Goal: Information Seeking & Learning: Learn about a topic

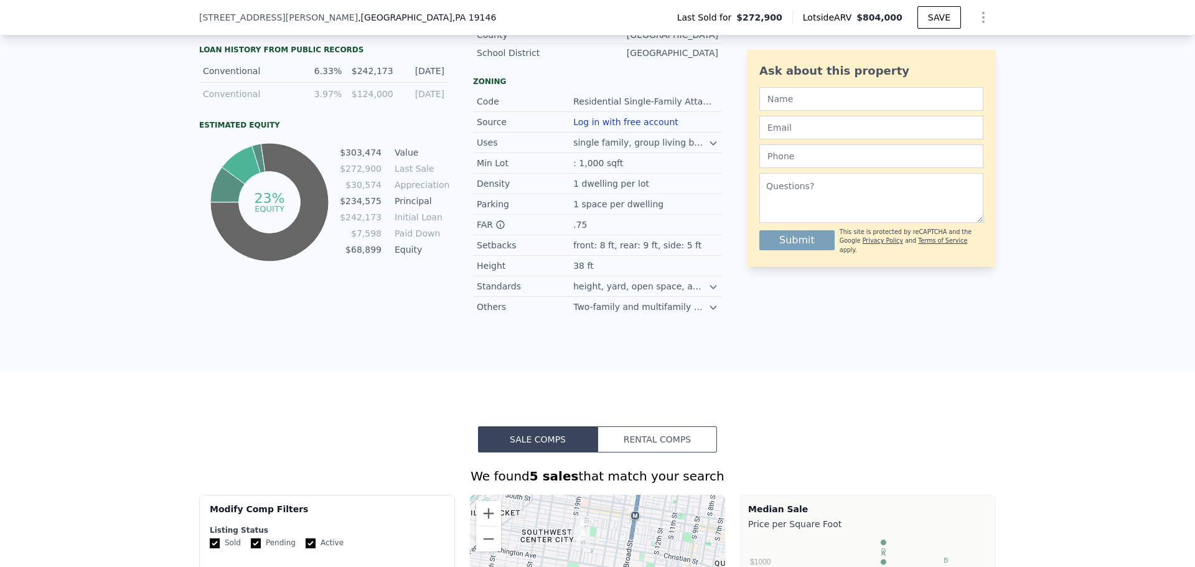
scroll to position [255, 0]
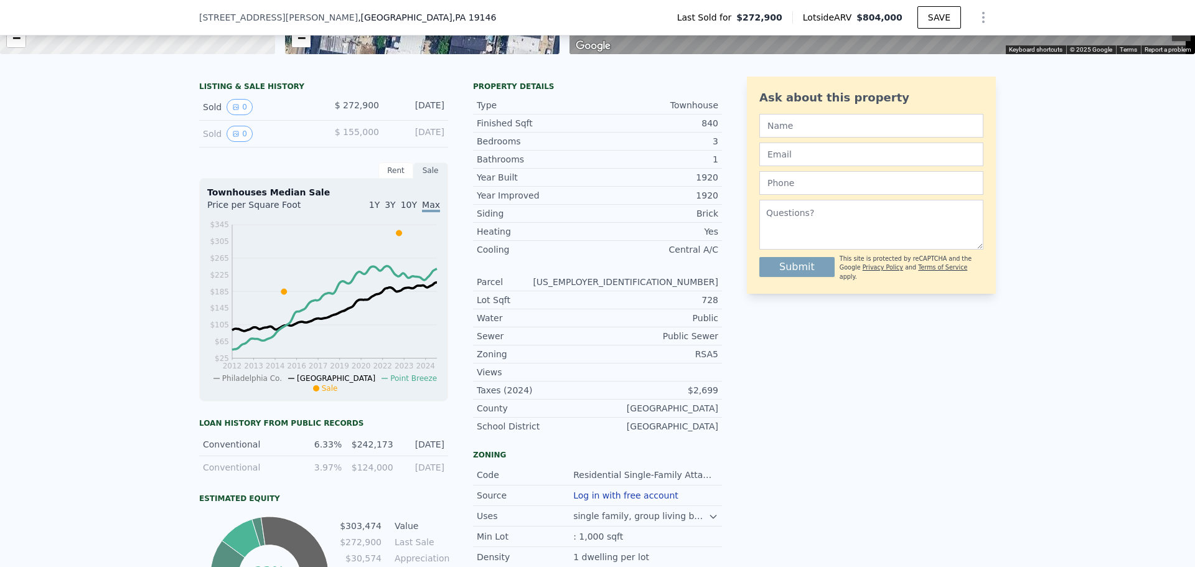
click at [356, 137] on span "$ 155,000" at bounding box center [357, 132] width 44 height 10
click at [235, 142] on button "0" at bounding box center [240, 134] width 26 height 16
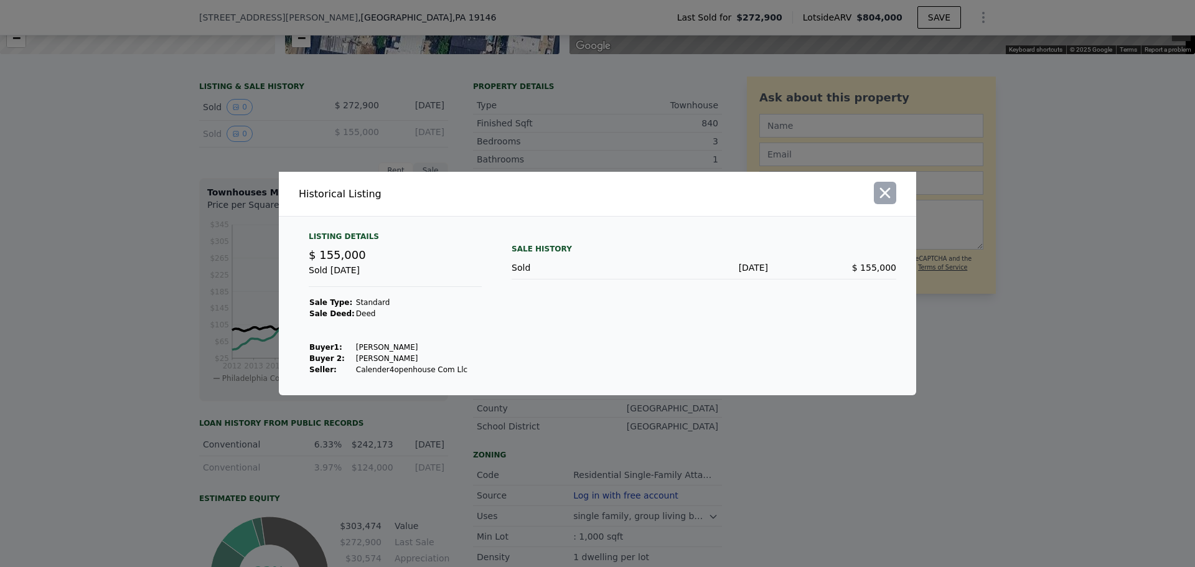
click at [886, 193] on icon "button" at bounding box center [885, 192] width 17 height 17
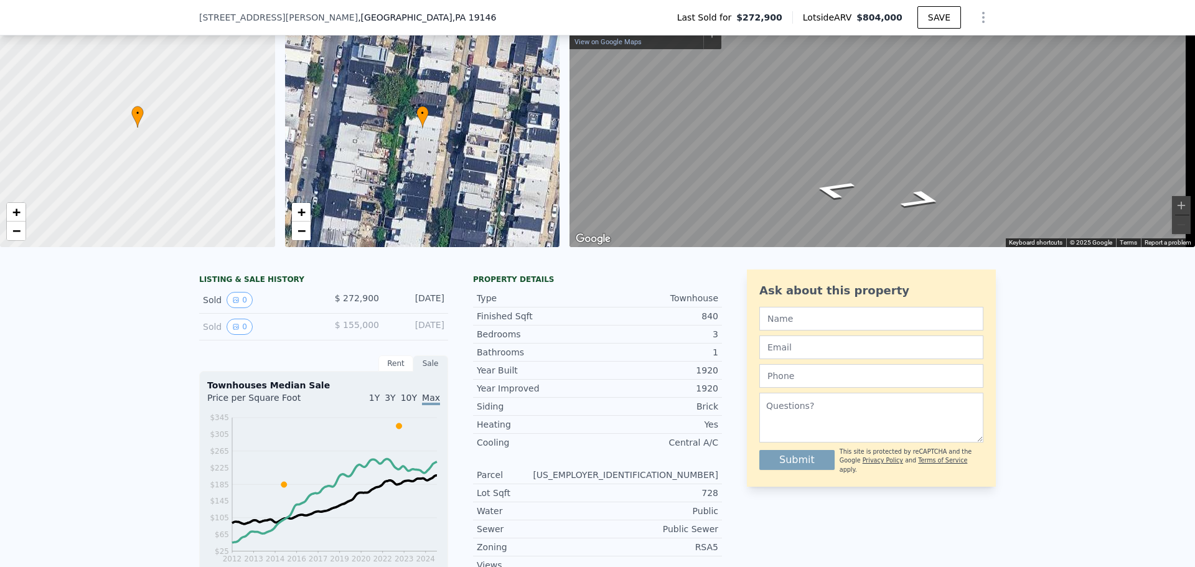
scroll to position [182, 0]
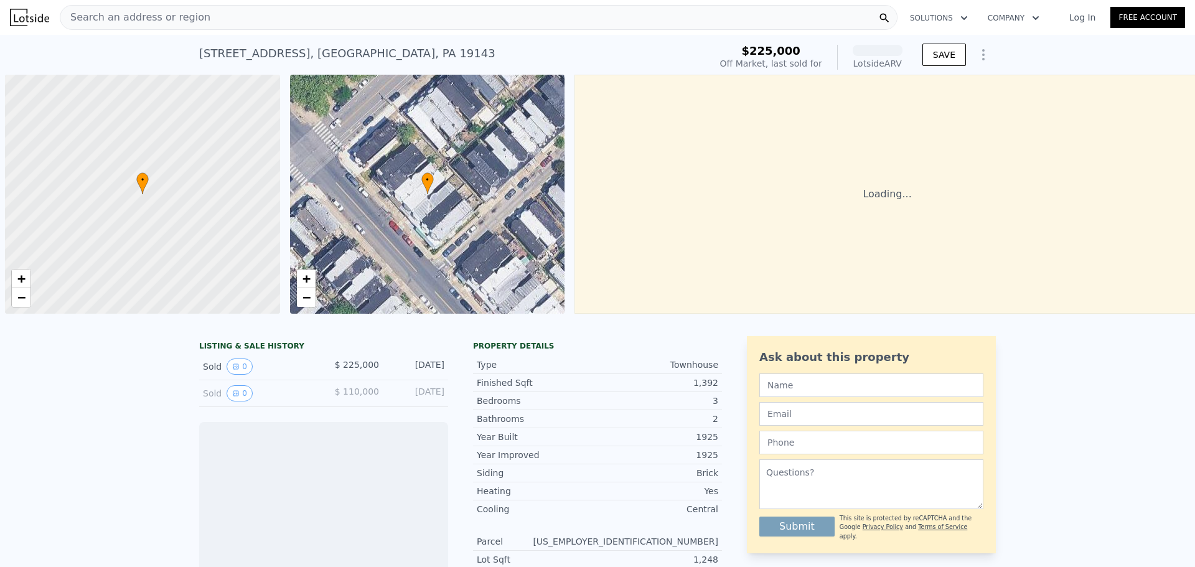
scroll to position [0, 5]
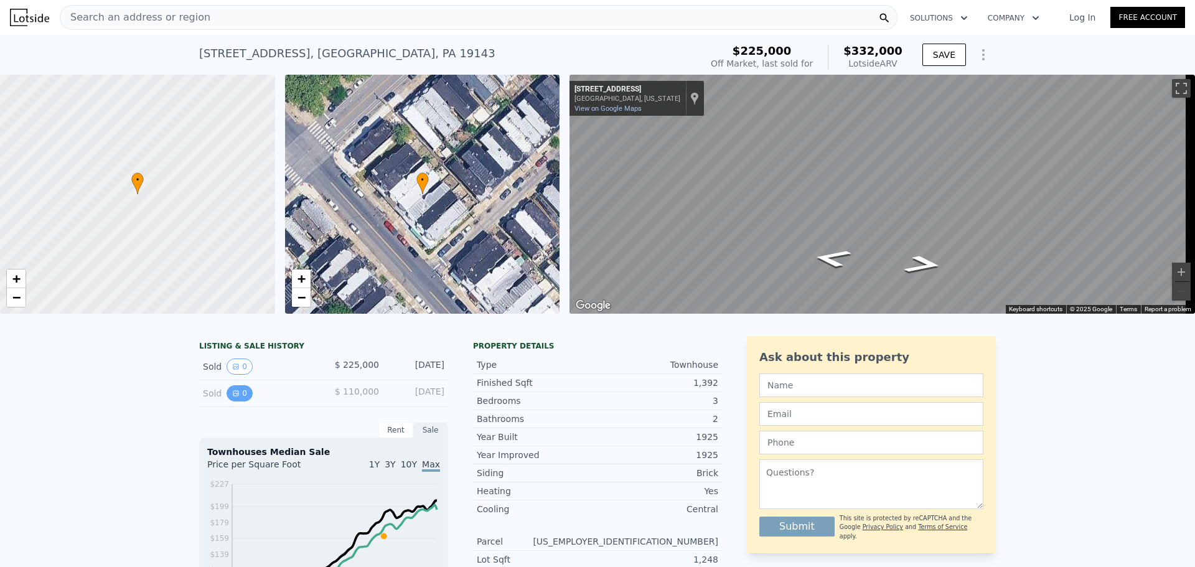
click at [233, 396] on icon "View historical data" at bounding box center [235, 393] width 5 height 5
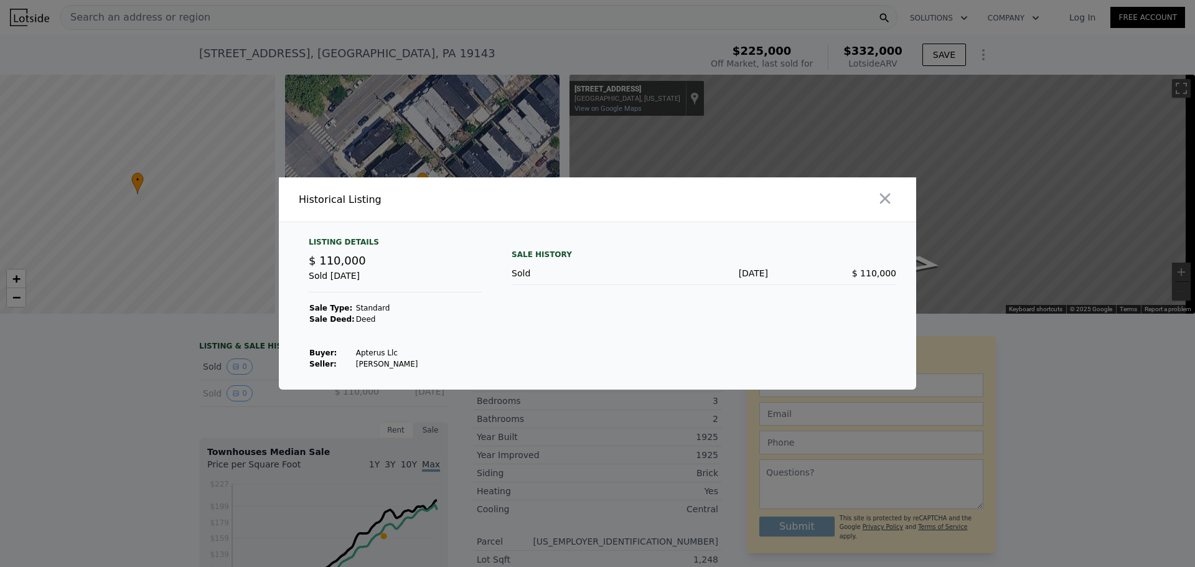
click at [832, 325] on div "Sale History Sold Jun 14, 2021 $ 110,000" at bounding box center [704, 303] width 385 height 133
click at [371, 361] on td "Brown John C" at bounding box center [388, 364] width 64 height 11
click at [877, 194] on icon "button" at bounding box center [885, 198] width 17 height 17
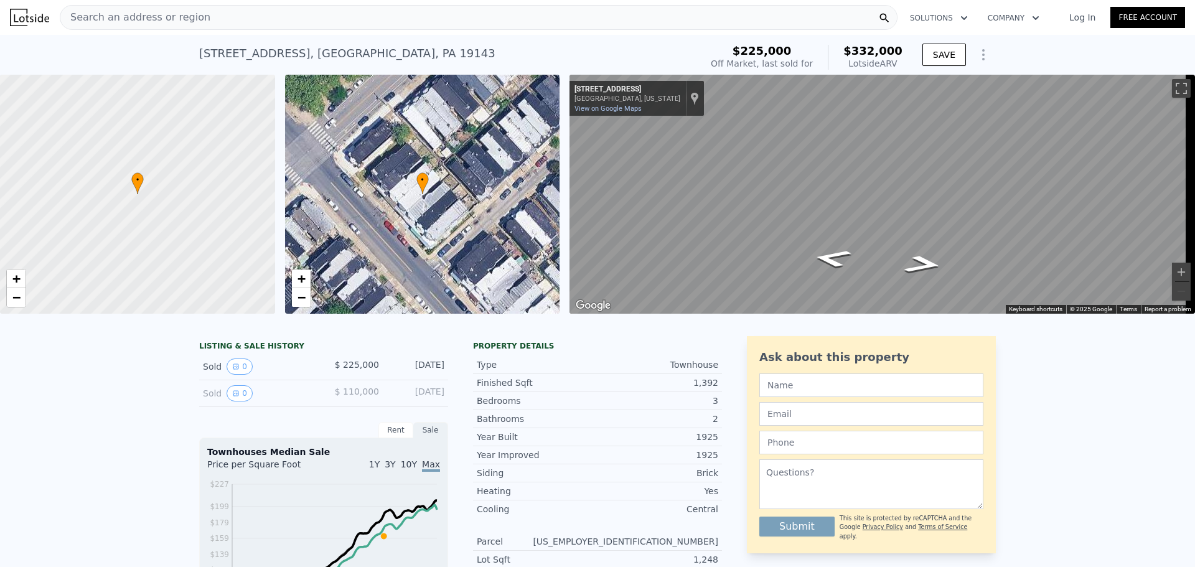
drag, startPoint x: 420, startPoint y: 412, endPoint x: 415, endPoint y: 396, distance: 16.3
click at [415, 396] on div "Sold 0 $ 110,000 Jun 14, 2021" at bounding box center [323, 393] width 249 height 27
click at [403, 397] on div "Jun 14, 2021" at bounding box center [416, 393] width 55 height 16
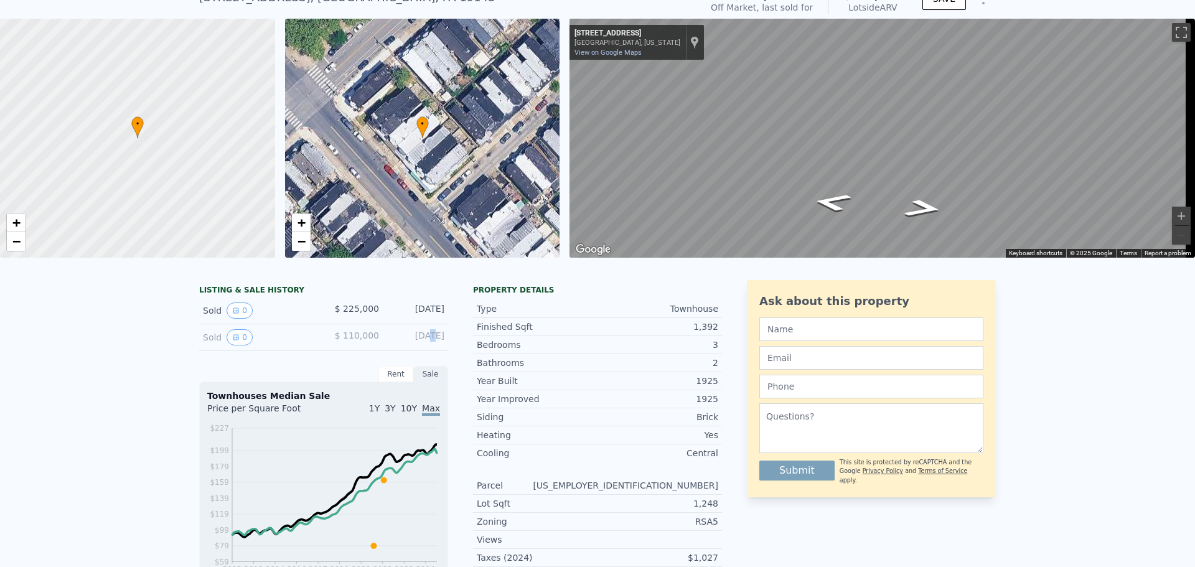
scroll to position [0, 0]
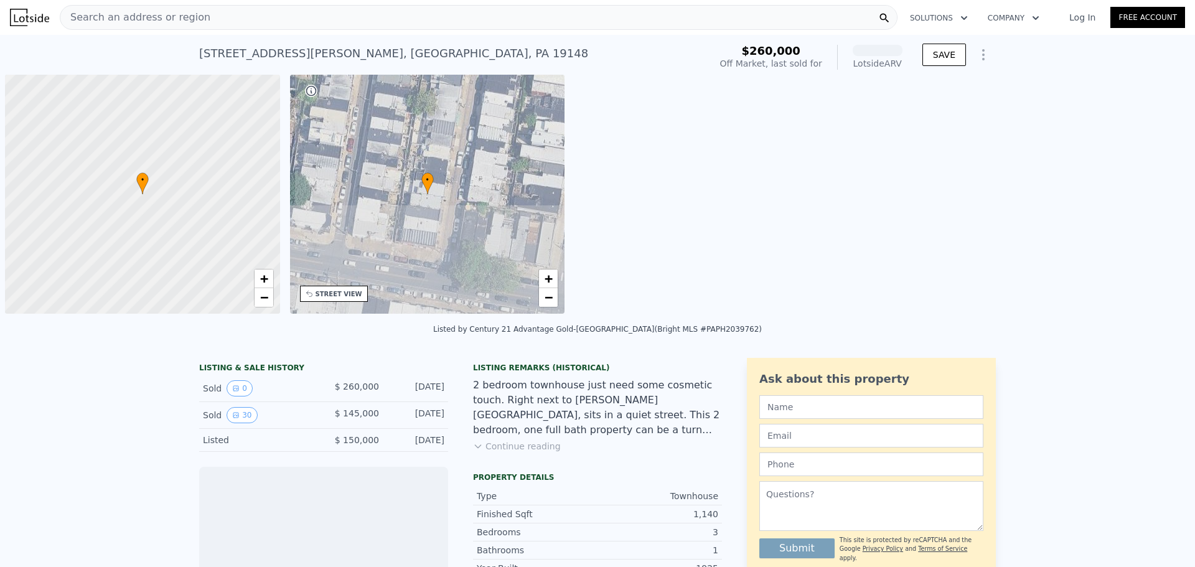
scroll to position [0, 5]
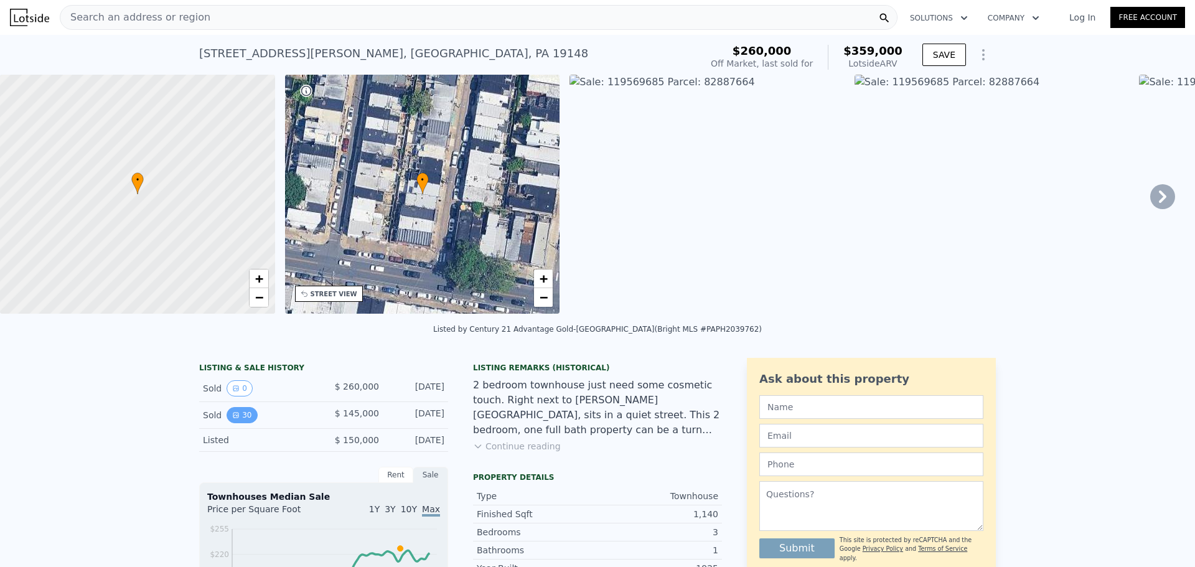
click at [233, 418] on icon "View historical data" at bounding box center [235, 415] width 5 height 5
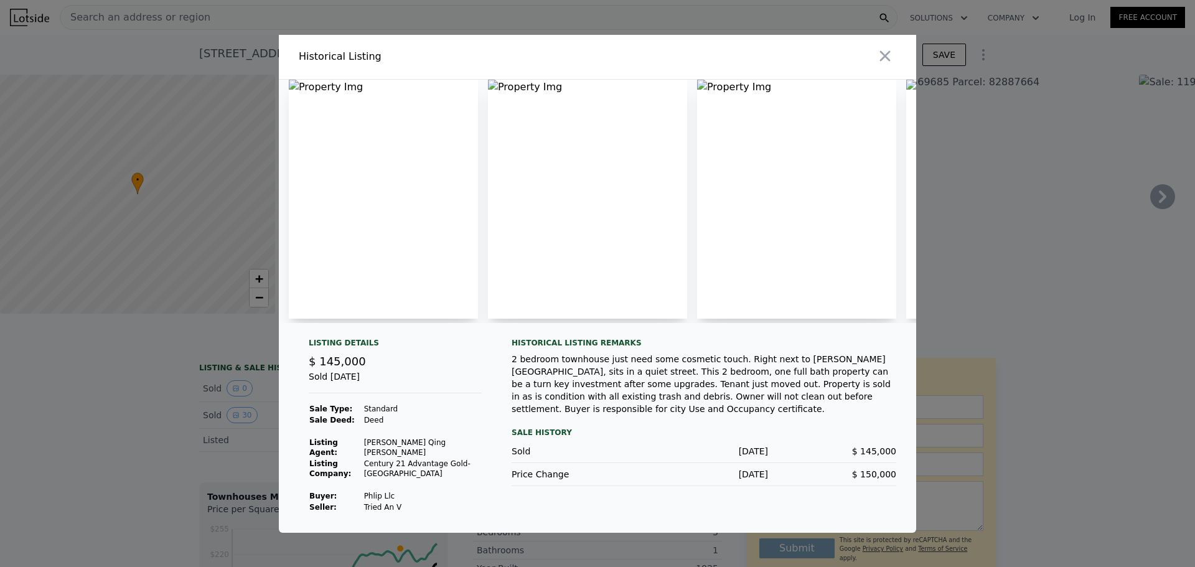
click at [400, 194] on img at bounding box center [383, 199] width 189 height 239
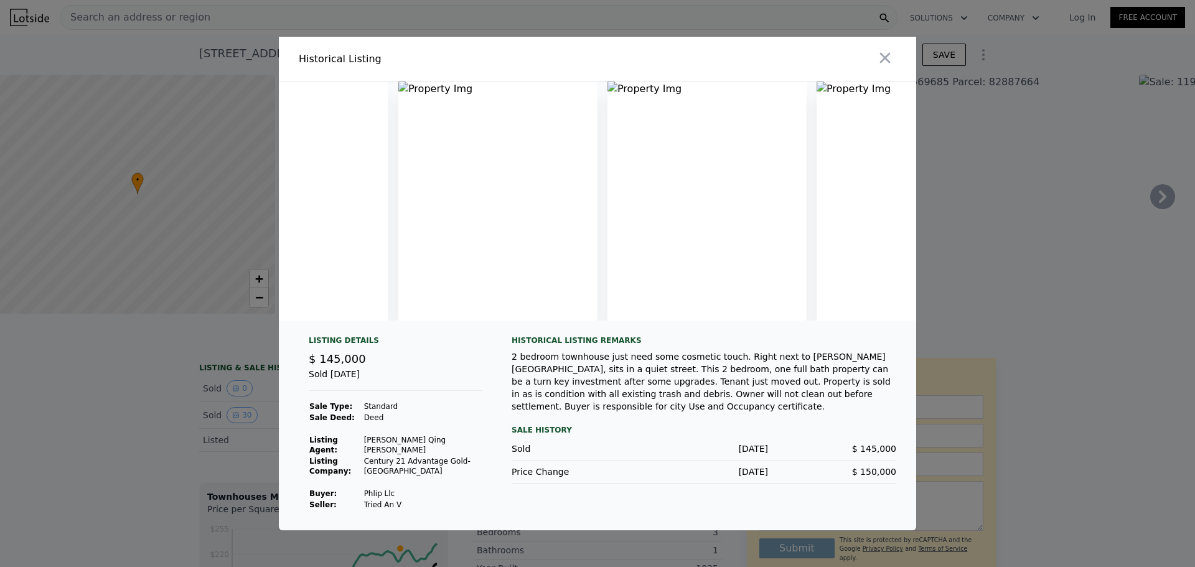
scroll to position [0, 0]
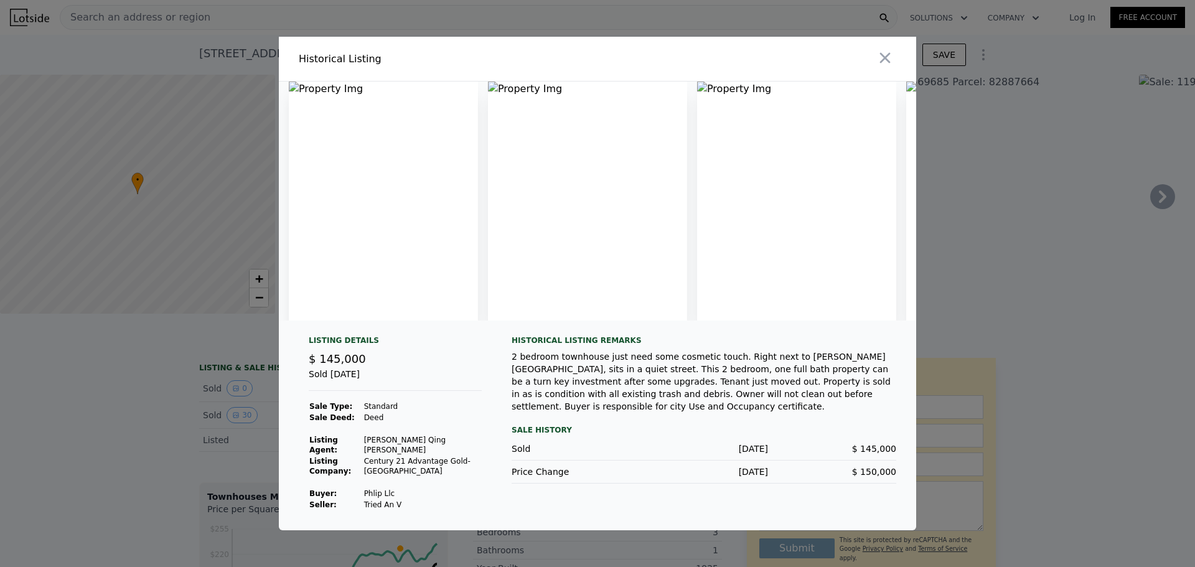
click at [726, 386] on div "2 bedroom townhouse just need some cosmetic touch. Right next to Snyder Ave, si…" at bounding box center [704, 382] width 385 height 62
click at [138, 438] on div at bounding box center [597, 283] width 1195 height 567
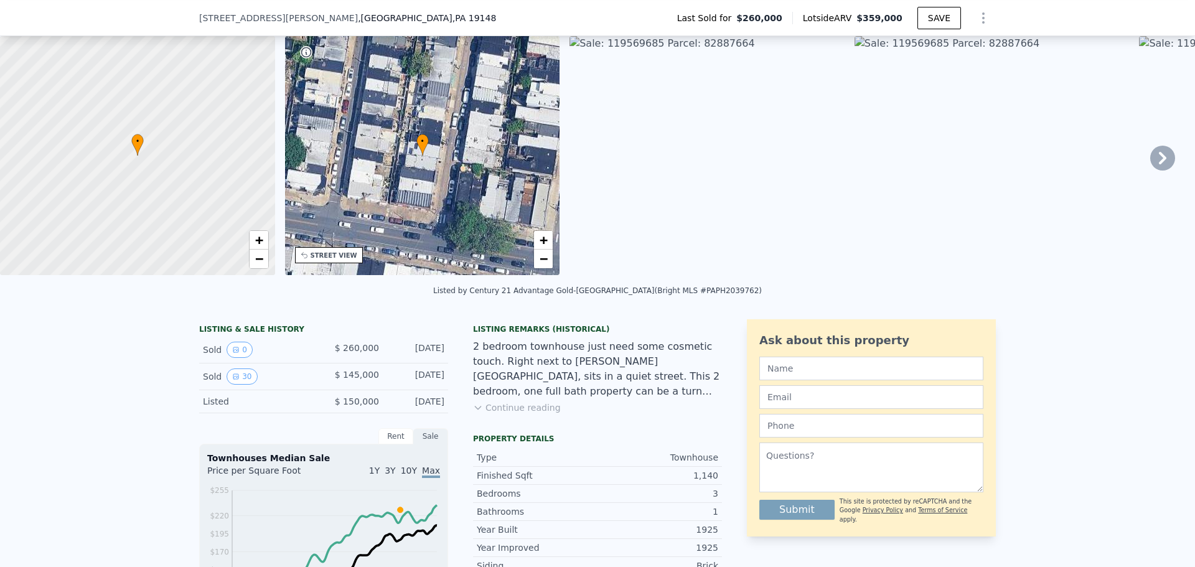
scroll to position [120, 0]
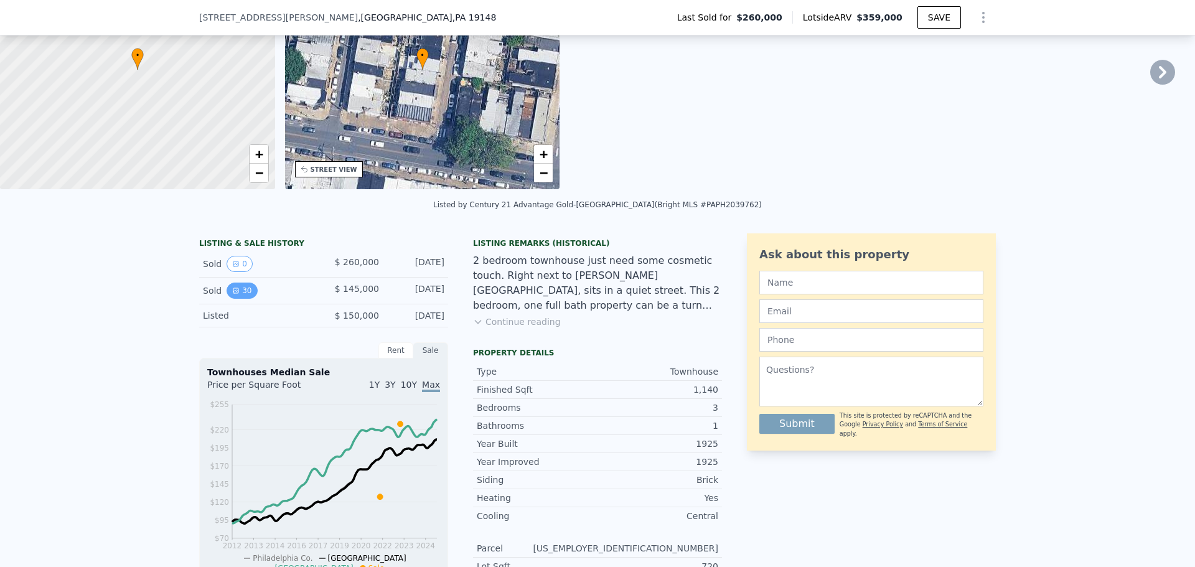
click at [234, 299] on button "30" at bounding box center [242, 291] width 31 height 16
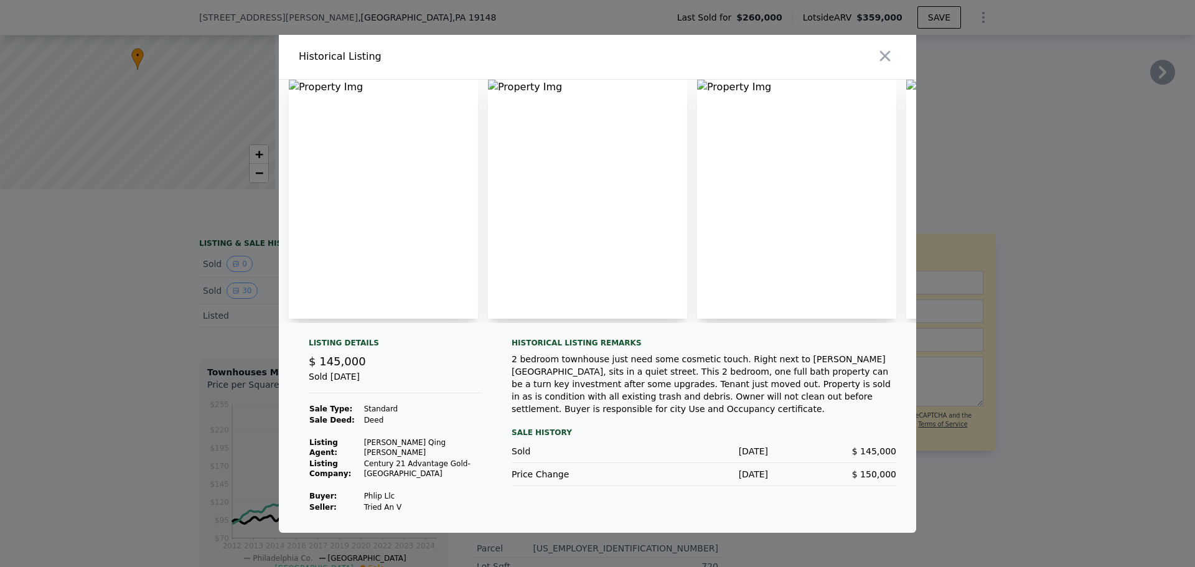
click at [138, 326] on div at bounding box center [597, 283] width 1195 height 567
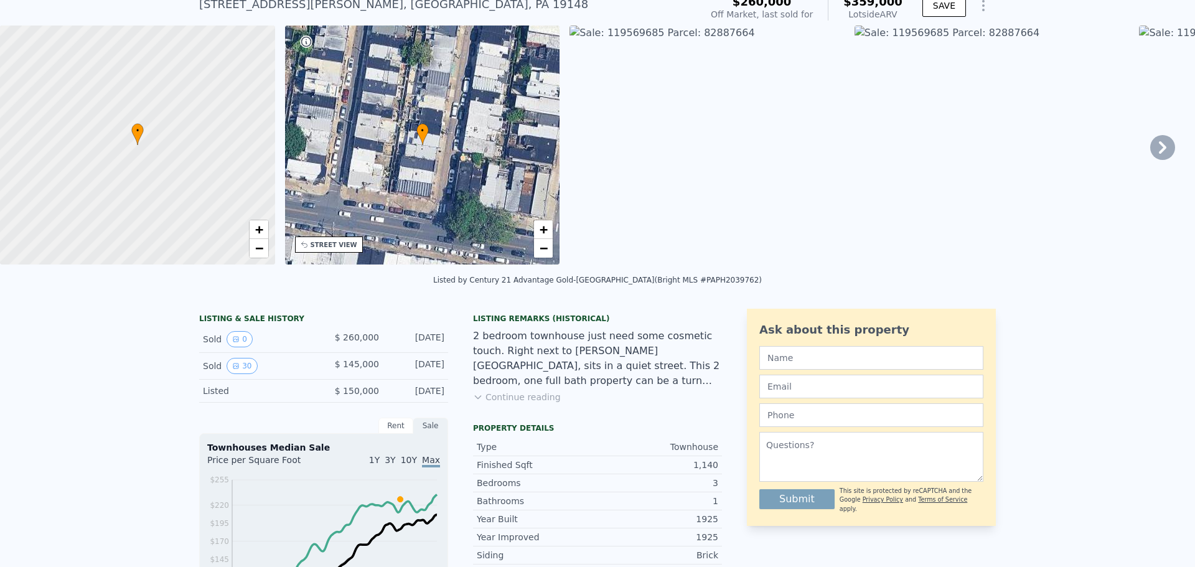
scroll to position [4, 0]
